Goal: Information Seeking & Learning: Find specific fact

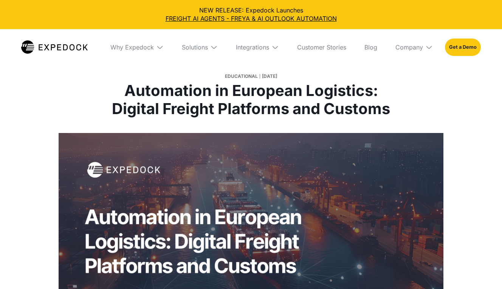
select select
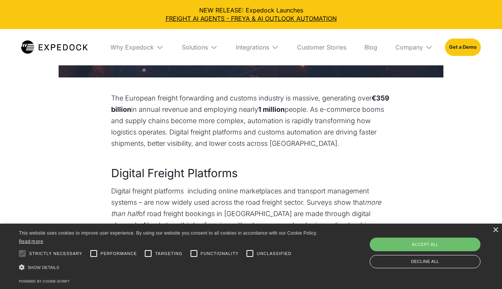
scroll to position [276, 0]
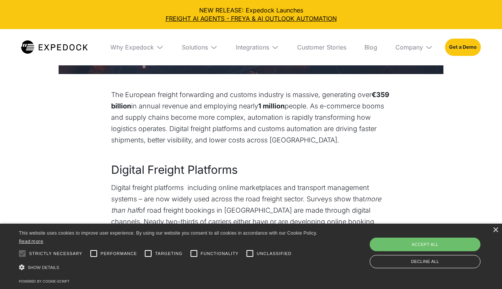
click at [130, 107] on strong "€359 billion" at bounding box center [250, 100] width 278 height 19
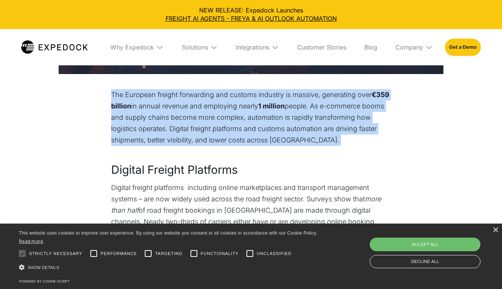
click at [130, 107] on strong "€359 billion" at bounding box center [250, 100] width 278 height 19
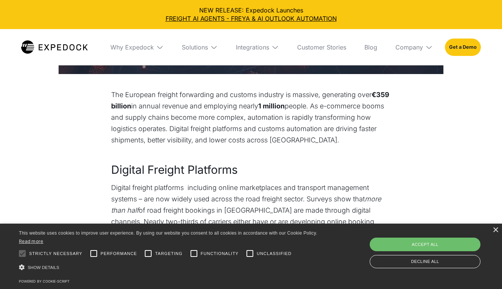
click at [147, 111] on p "The European freight forwarding and customs industry is massive, generating ove…" at bounding box center [251, 117] width 280 height 57
drag, startPoint x: 112, startPoint y: 107, endPoint x: 151, endPoint y: 108, distance: 39.3
click at [151, 108] on p "The European freight forwarding and customs industry is massive, generating ove…" at bounding box center [251, 117] width 280 height 57
copy strong "€359 billion"
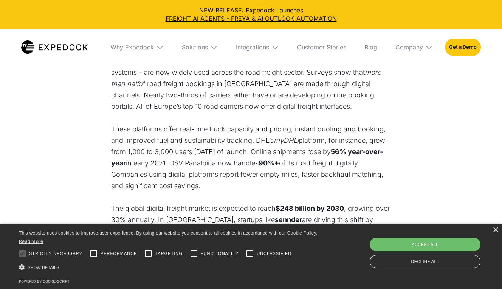
scroll to position [408, 0]
